Goal: Information Seeking & Learning: Learn about a topic

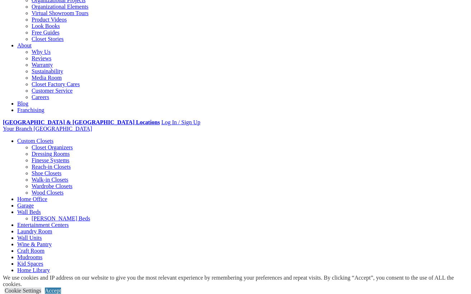
scroll to position [182, 0]
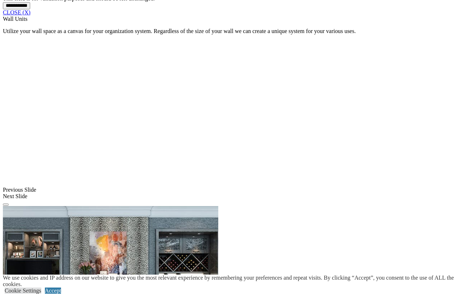
scroll to position [654, 0]
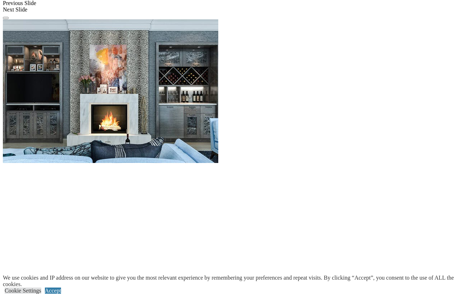
scroll to position [846, 0]
